Goal: Transaction & Acquisition: Purchase product/service

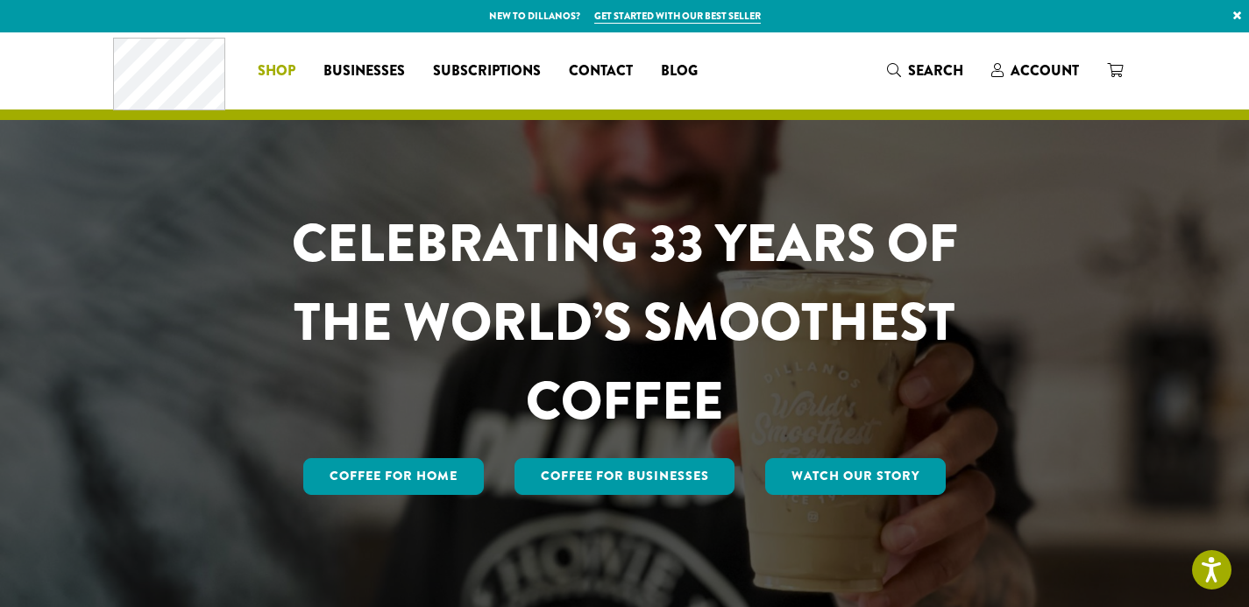
click at [268, 65] on span "Shop" at bounding box center [277, 71] width 38 height 22
